Goal: Communication & Community: Answer question/provide support

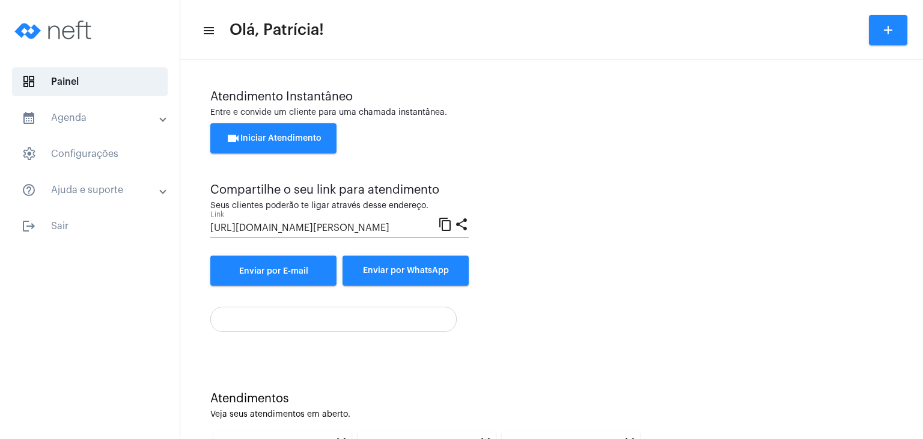
click at [305, 133] on button "videocam Iniciar Atendimento" at bounding box center [273, 138] width 126 height 30
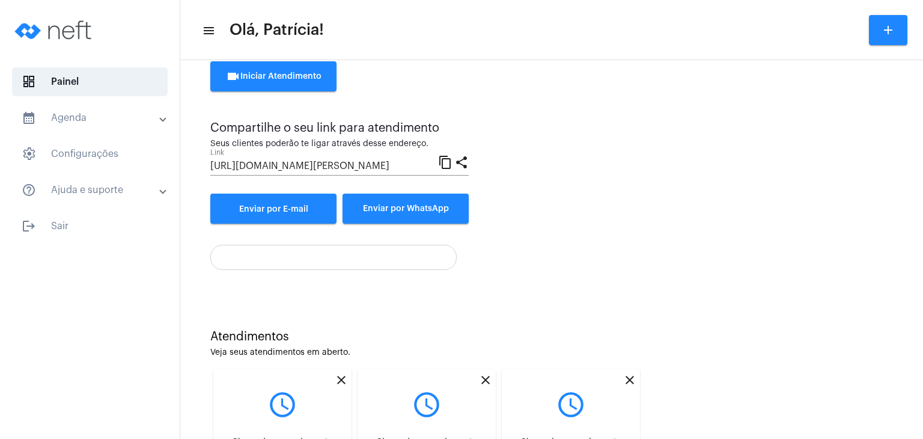
scroll to position [72, 0]
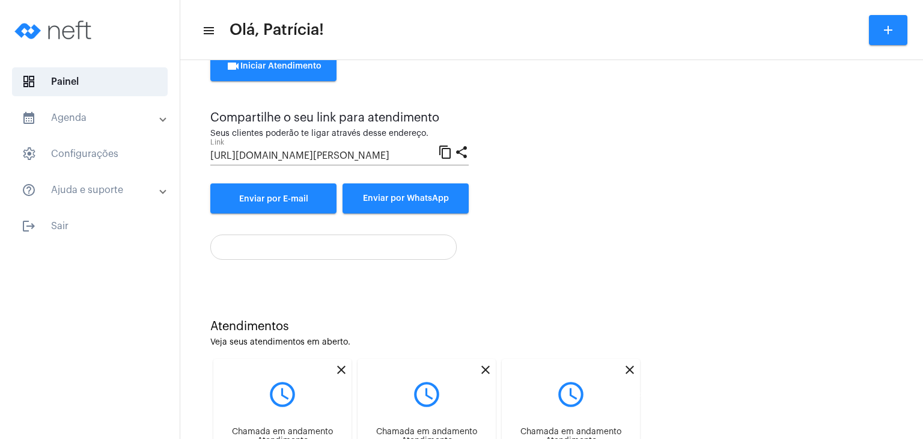
click at [629, 371] on mat-icon "close" at bounding box center [630, 369] width 14 height 14
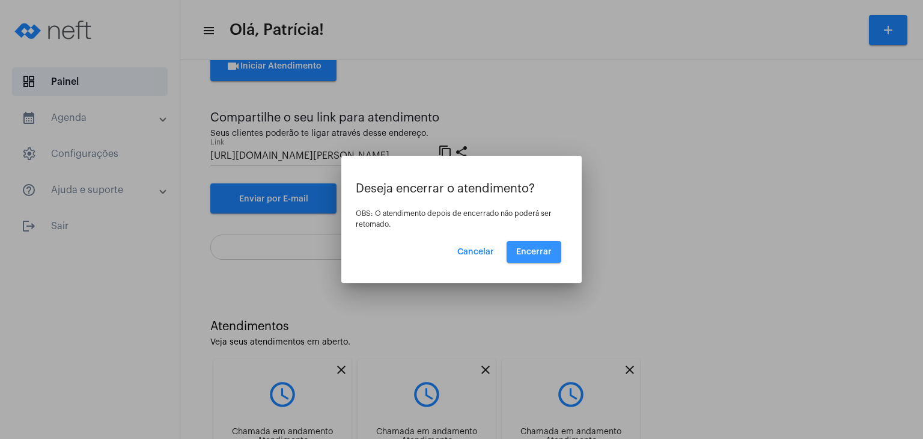
click at [528, 248] on span "Encerrar" at bounding box center [533, 252] width 35 height 8
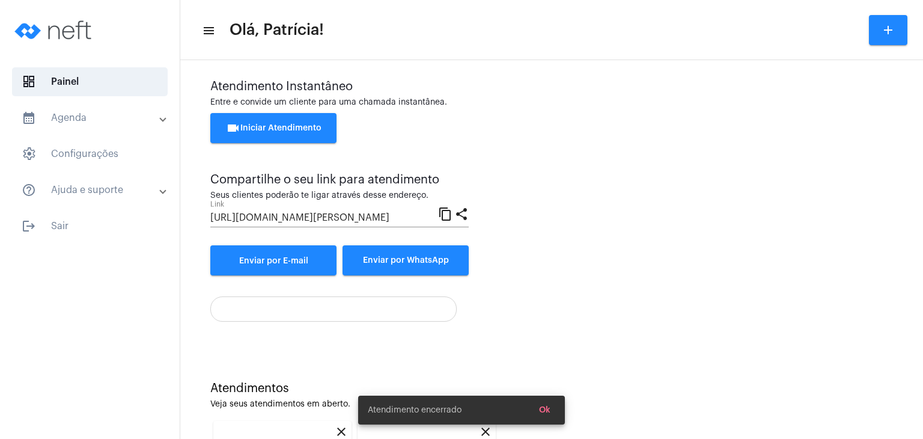
scroll to position [72, 0]
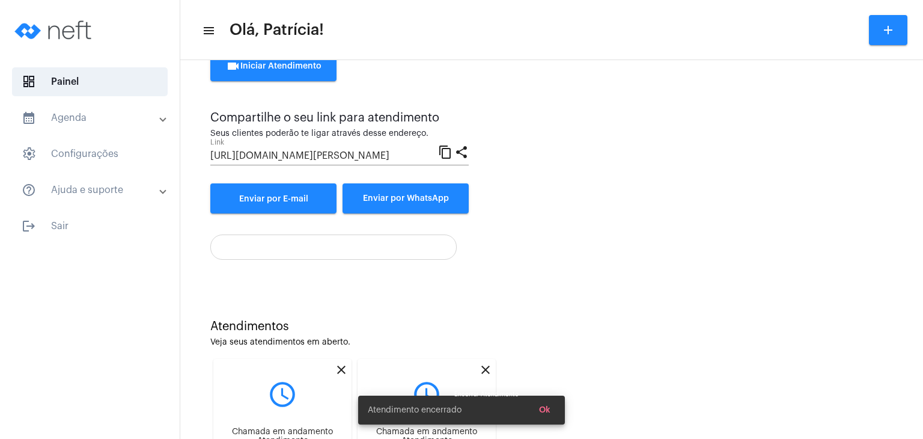
click at [489, 368] on mat-icon "close" at bounding box center [485, 369] width 14 height 14
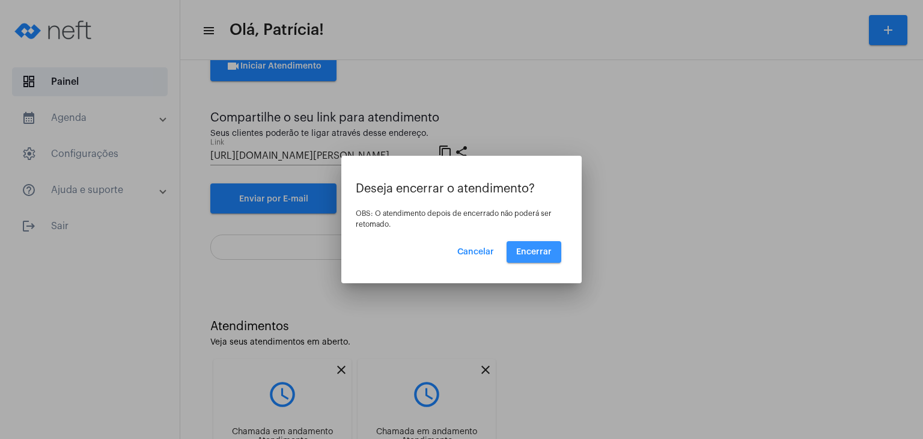
click at [555, 246] on button "Encerrar" at bounding box center [534, 252] width 55 height 22
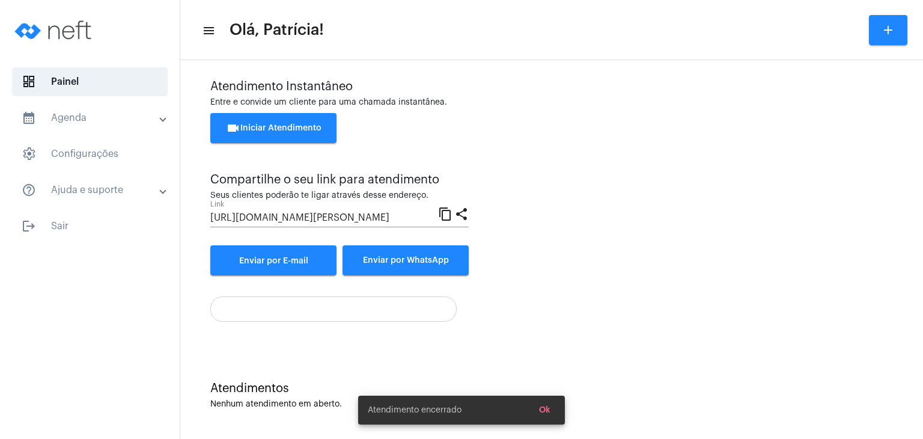
scroll to position [72, 0]
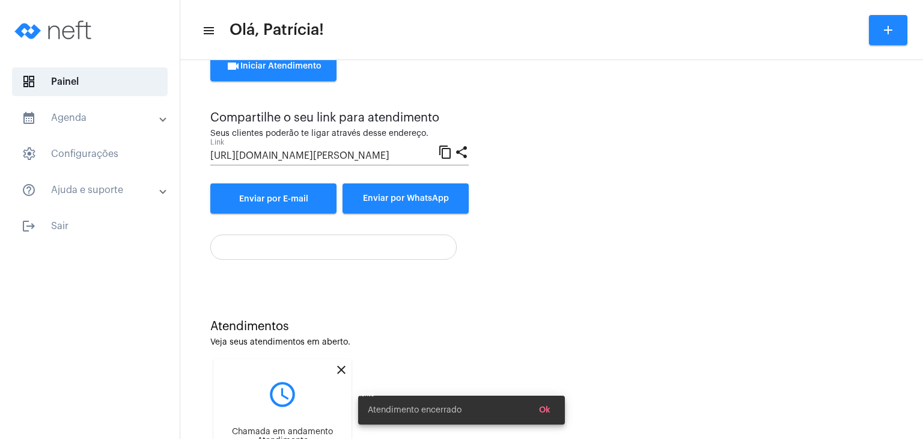
click at [340, 370] on mat-icon "close" at bounding box center [341, 369] width 14 height 14
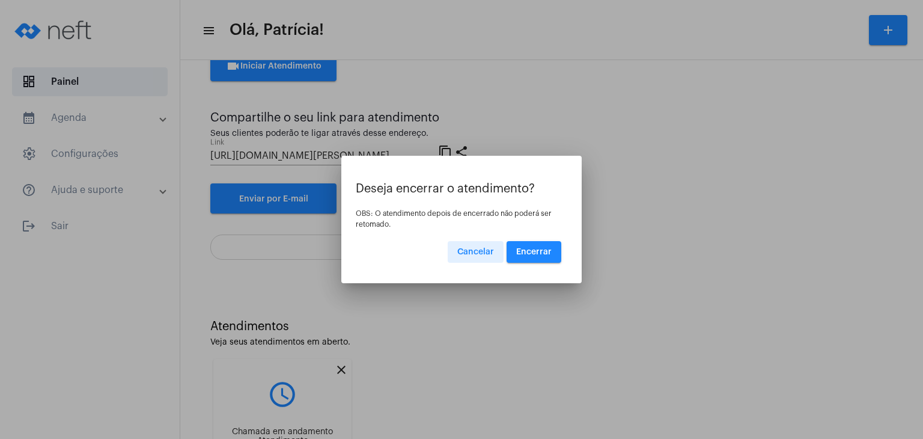
click at [540, 258] on button "Encerrar" at bounding box center [534, 252] width 55 height 22
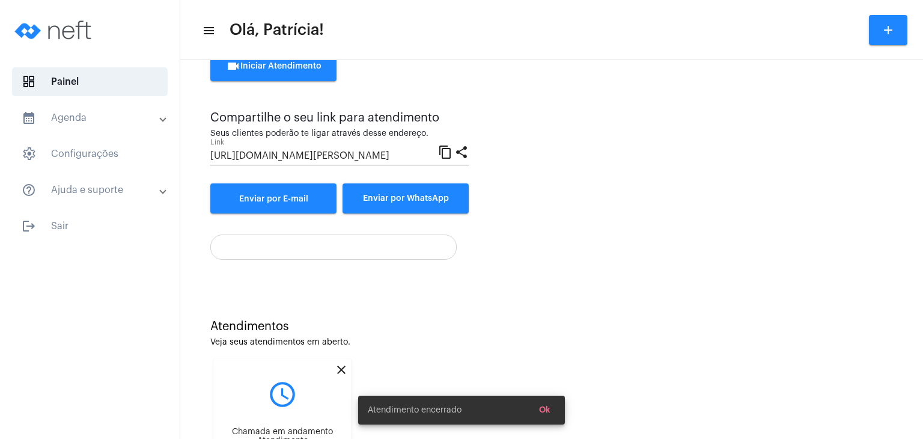
scroll to position [10, 0]
